Goal: Information Seeking & Learning: Understand process/instructions

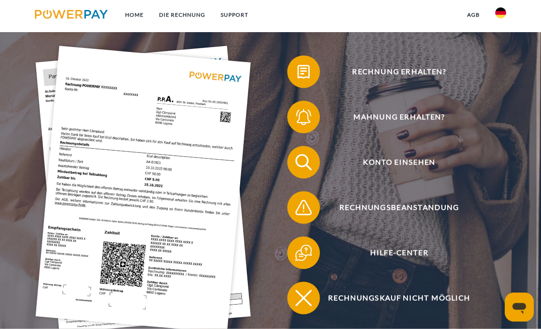
scroll to position [142, 0]
click at [397, 77] on span "Rechnung erhalten?" at bounding box center [400, 71] width 200 height 33
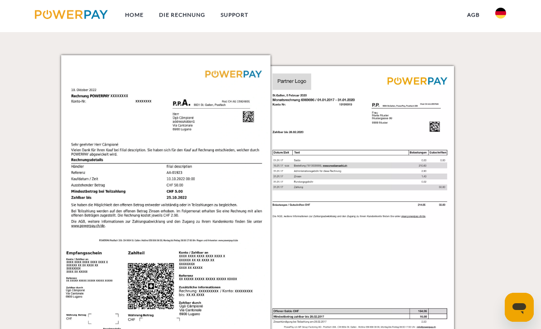
scroll to position [770, 0]
click at [234, 82] on img at bounding box center [165, 204] width 209 height 296
click at [253, 125] on img at bounding box center [165, 204] width 209 height 296
click at [165, 285] on img at bounding box center [165, 204] width 209 height 296
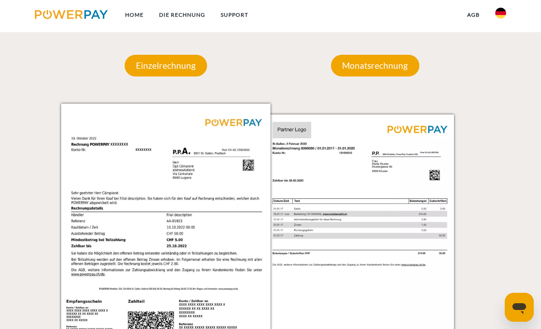
scroll to position [702, 0]
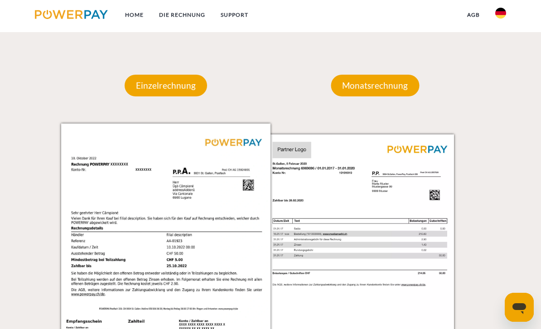
click at [173, 89] on p "Einzelrechnung" at bounding box center [166, 86] width 82 height 22
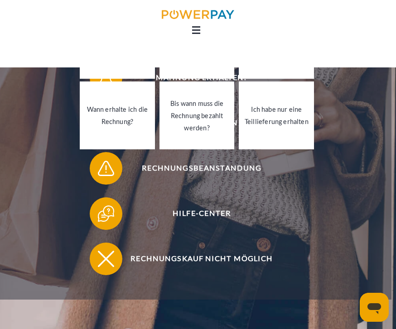
scroll to position [87, 0]
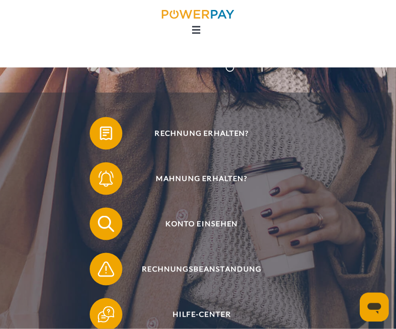
scroll to position [48, 0]
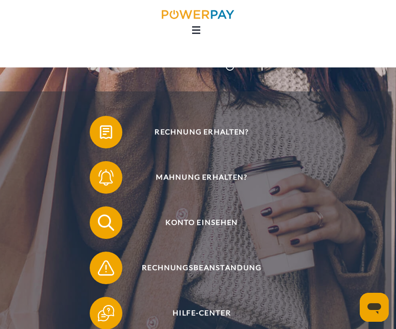
click at [108, 134] on img at bounding box center [106, 132] width 20 height 20
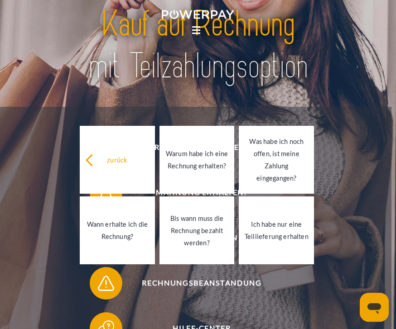
scroll to position [0, 0]
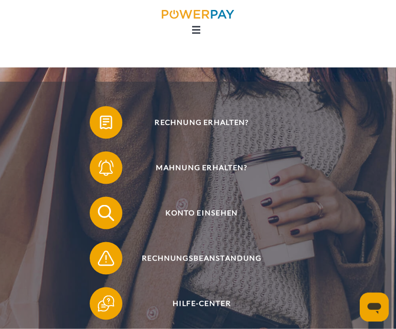
scroll to position [58, 0]
